Goal: Navigation & Orientation: Understand site structure

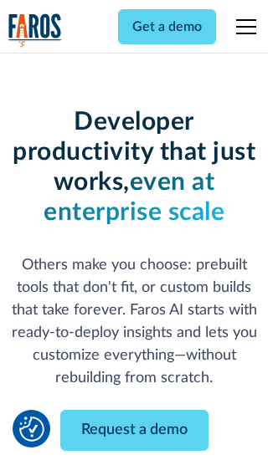
scroll to position [201, 0]
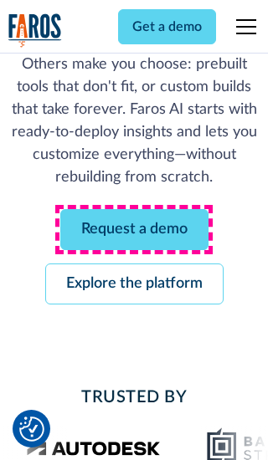
click at [134, 229] on link "Request a demo" at bounding box center [134, 229] width 148 height 41
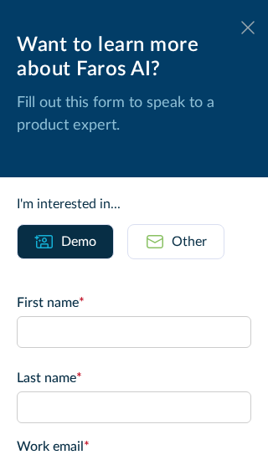
click at [248, 28] on icon at bounding box center [247, 27] width 13 height 13
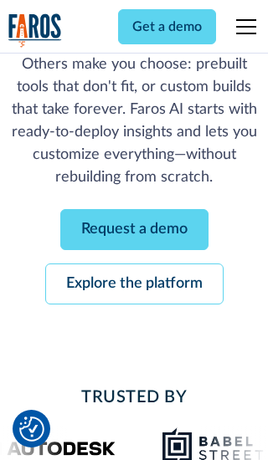
scroll to position [255, 0]
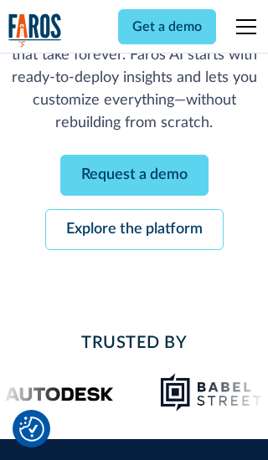
click at [134, 229] on link "Explore the platform" at bounding box center [134, 229] width 178 height 41
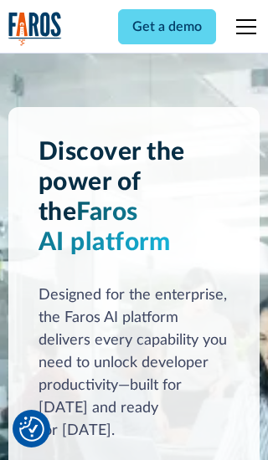
scroll to position [12568, 0]
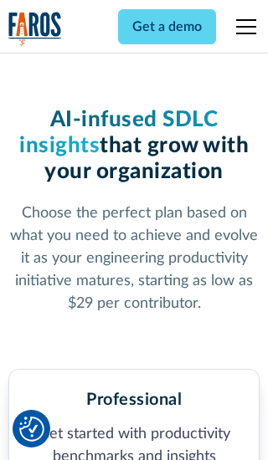
scroll to position [2593, 0]
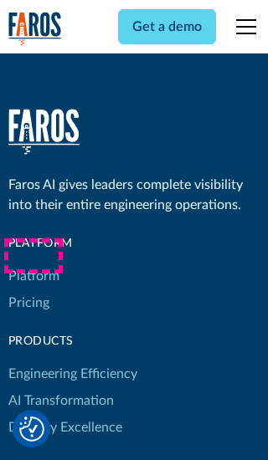
click at [33, 263] on link "Platform" at bounding box center [33, 276] width 51 height 27
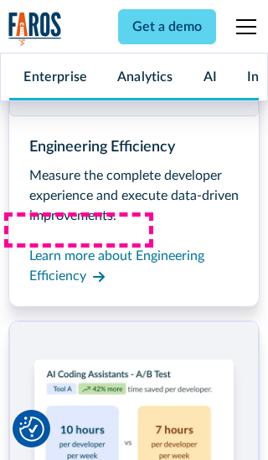
scroll to position [13105, 0]
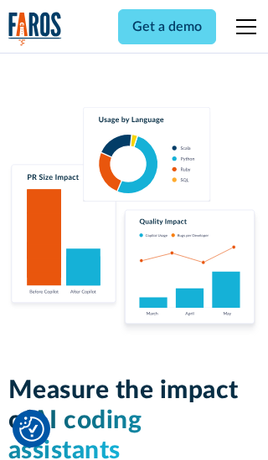
scroll to position [10343, 0]
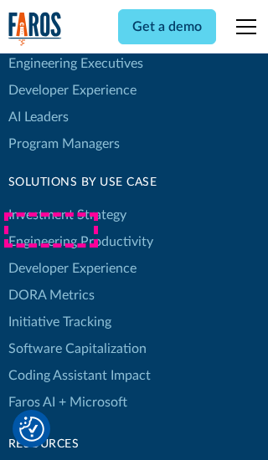
click at [50, 282] on link "[PERSON_NAME] Metrics" at bounding box center [51, 295] width 86 height 27
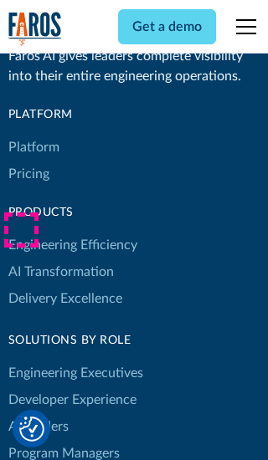
scroll to position [7326, 0]
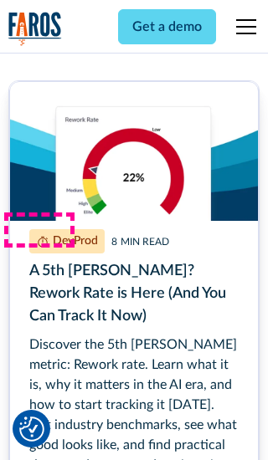
scroll to position [7574, 0]
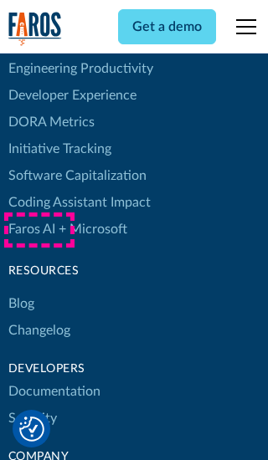
click at [38, 317] on link "Changelog" at bounding box center [39, 330] width 62 height 27
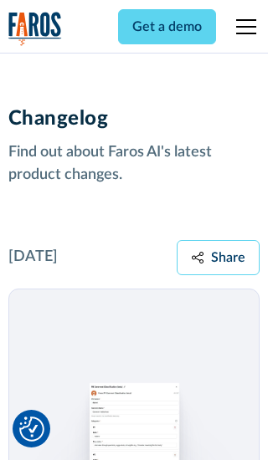
scroll to position [20209, 0]
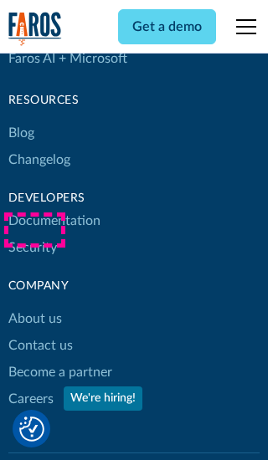
click at [34, 305] on link "About us" at bounding box center [35, 318] width 54 height 27
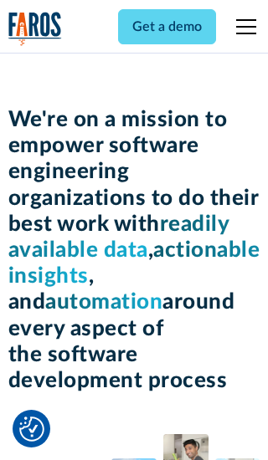
scroll to position [5770, 0]
